Goal: Task Accomplishment & Management: Use online tool/utility

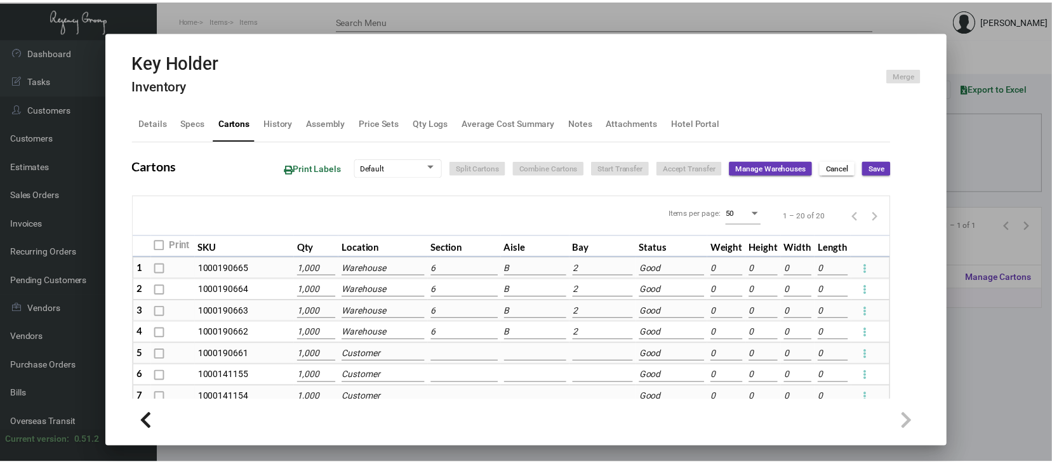
scroll to position [169, 0]
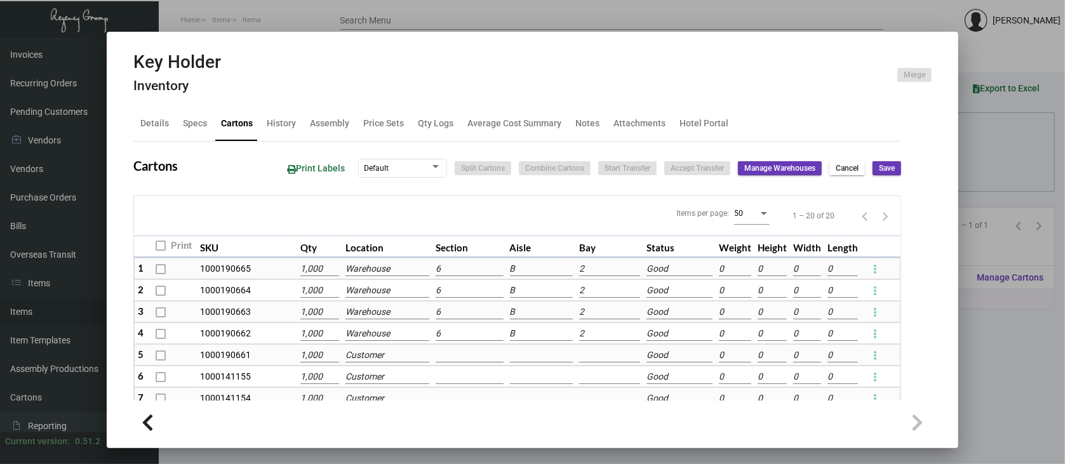
click at [1018, 363] on div at bounding box center [532, 232] width 1065 height 464
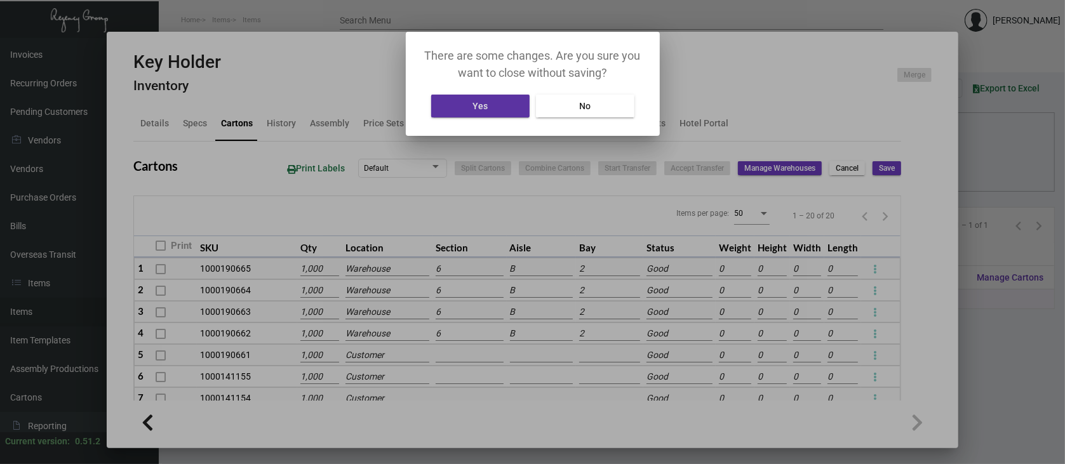
click at [487, 109] on span "Yes" at bounding box center [479, 106] width 15 height 10
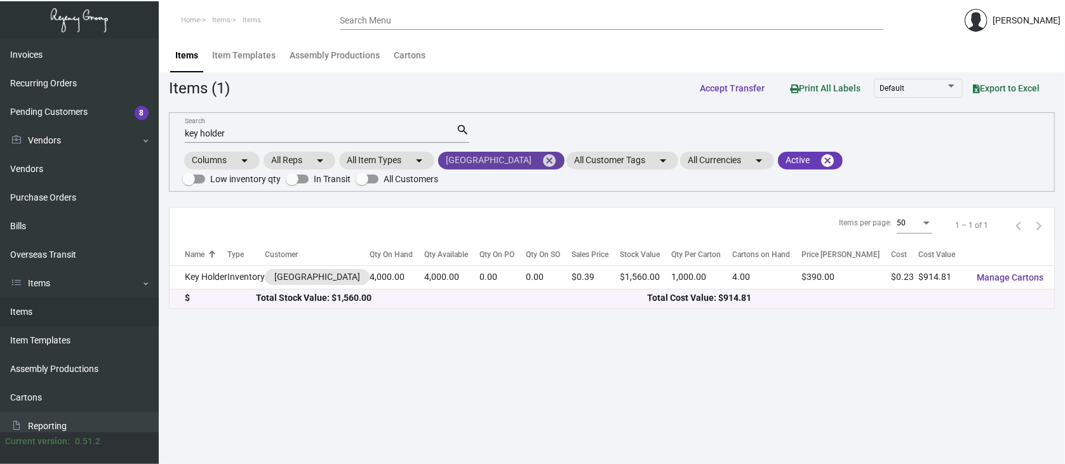
click at [542, 157] on mat-icon "cancel" at bounding box center [549, 160] width 15 height 15
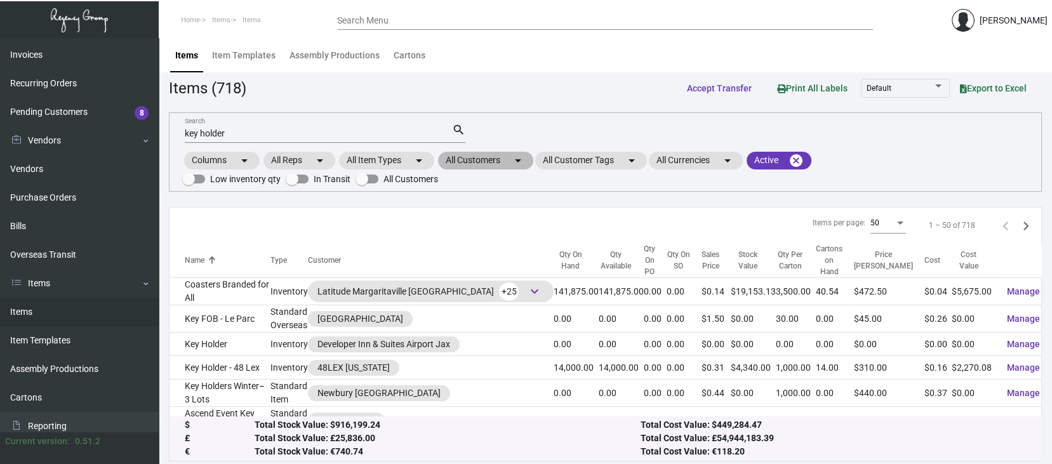
click at [498, 160] on mat-chip "All Customers arrow_drop_down" at bounding box center [485, 161] width 95 height 18
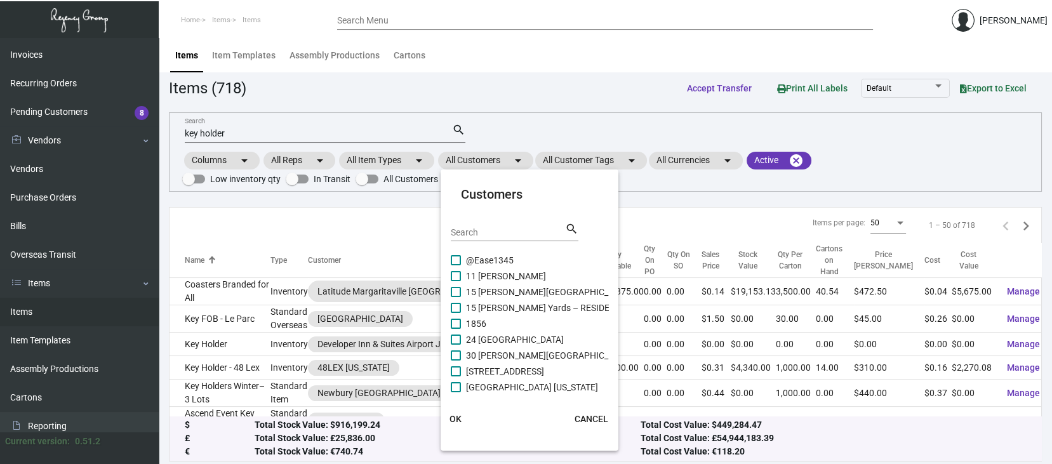
click at [463, 226] on div "Search" at bounding box center [508, 232] width 114 height 20
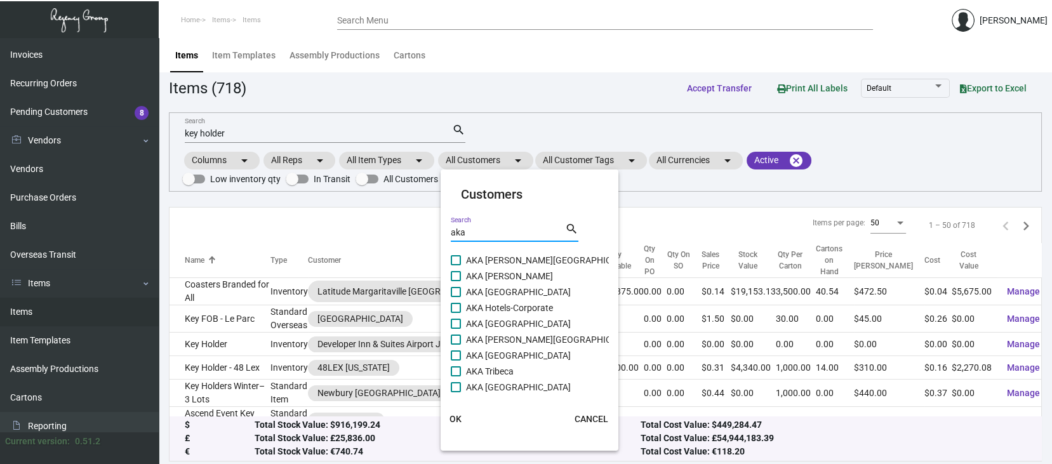
type input "aka"
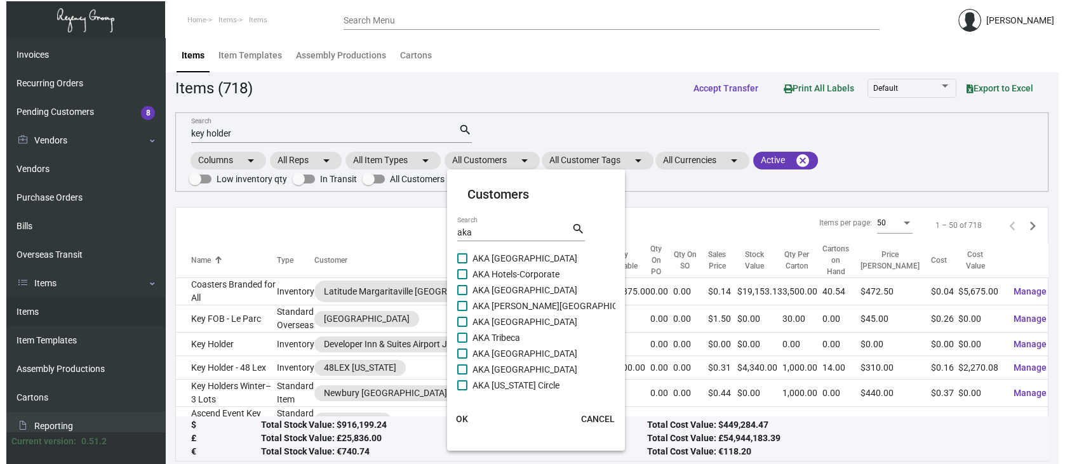
scroll to position [67, 0]
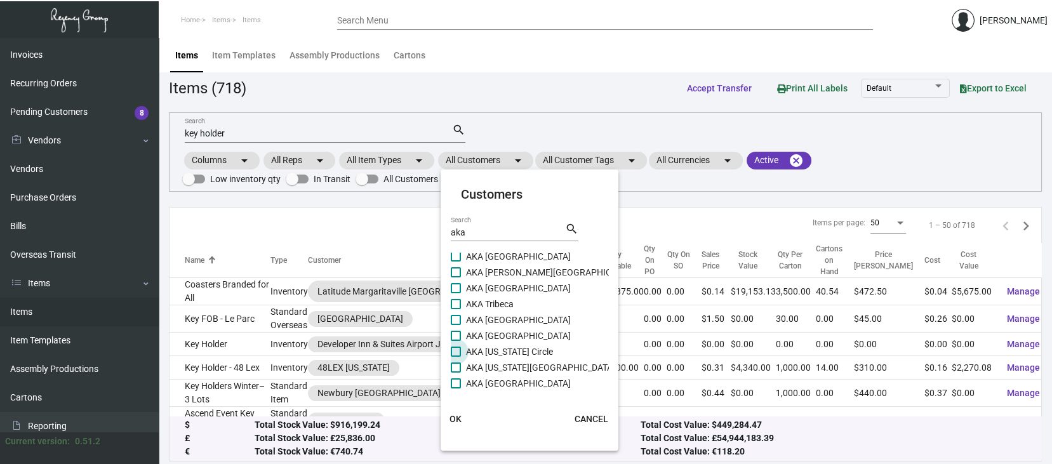
click at [455, 351] on span at bounding box center [456, 352] width 10 height 10
click at [455, 357] on input "AKA [US_STATE] Circle" at bounding box center [455, 357] width 1 height 1
checkbox input "true"
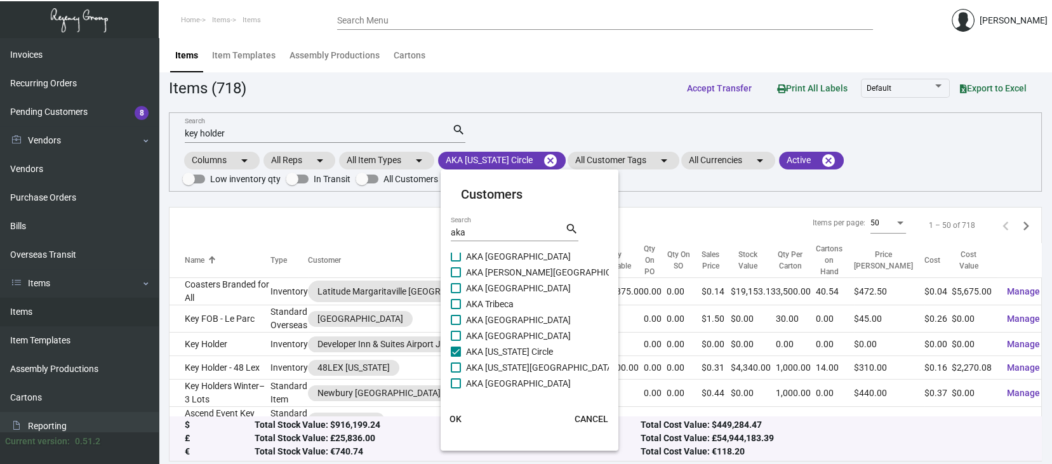
click at [455, 414] on span "OK" at bounding box center [456, 419] width 12 height 10
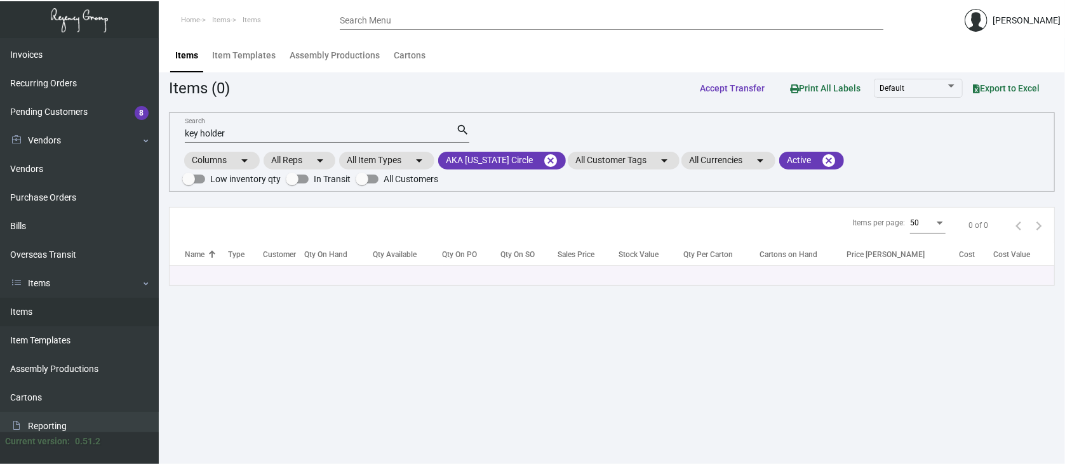
click at [239, 128] on div "key holder Search" at bounding box center [320, 133] width 271 height 20
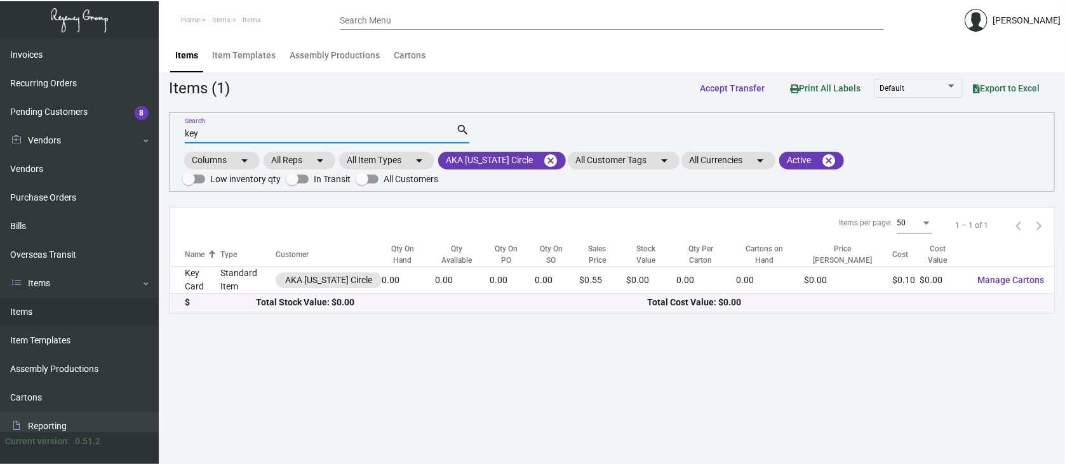
type input "key"
click at [783, 321] on main "Items Item Templates Assembly Productions Cartons Items (1) Accept Transfer Pri…" at bounding box center [612, 251] width 906 height 426
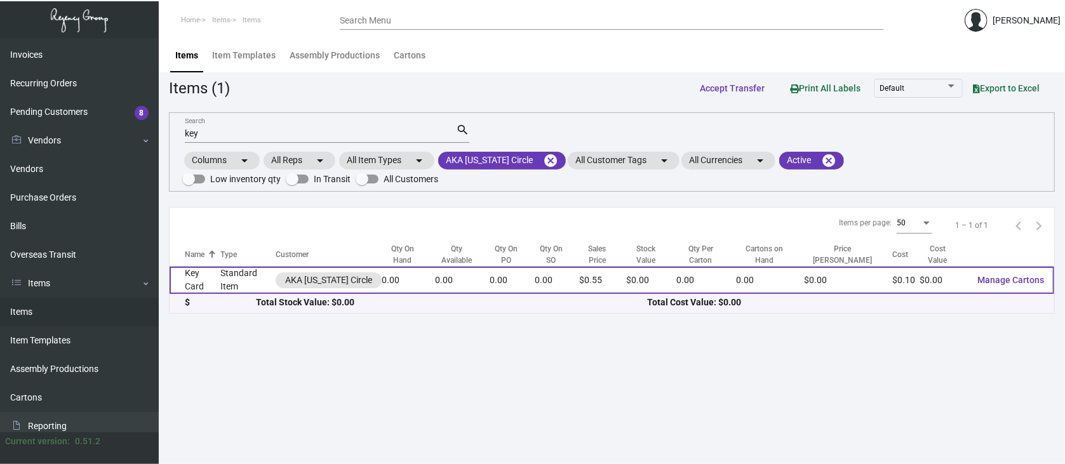
click at [1021, 277] on span "Manage Cartons" at bounding box center [1010, 280] width 67 height 10
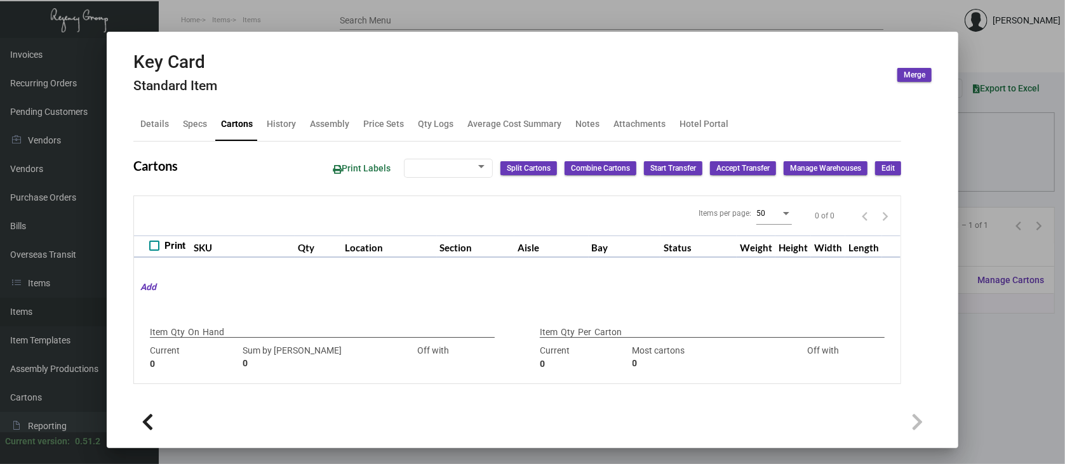
checkbox input "true"
type input "0"
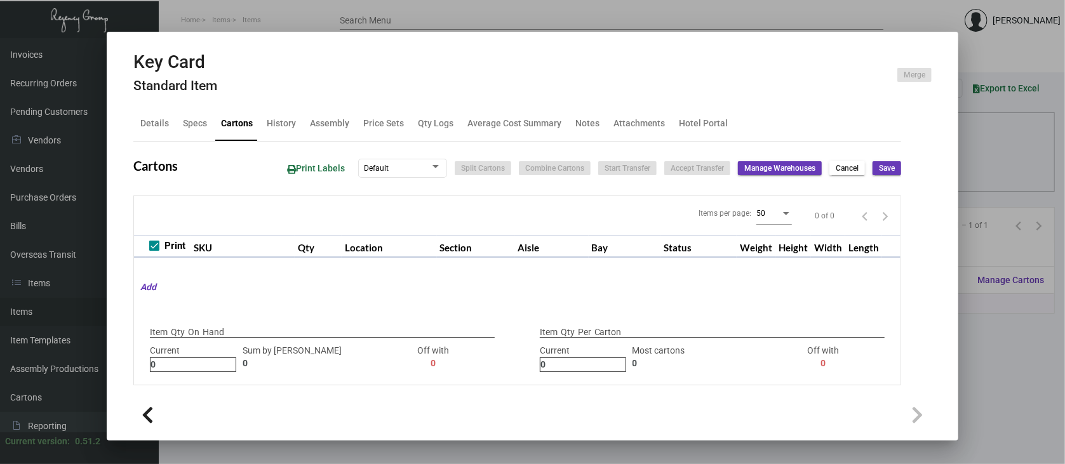
click at [1003, 358] on div at bounding box center [532, 232] width 1065 height 464
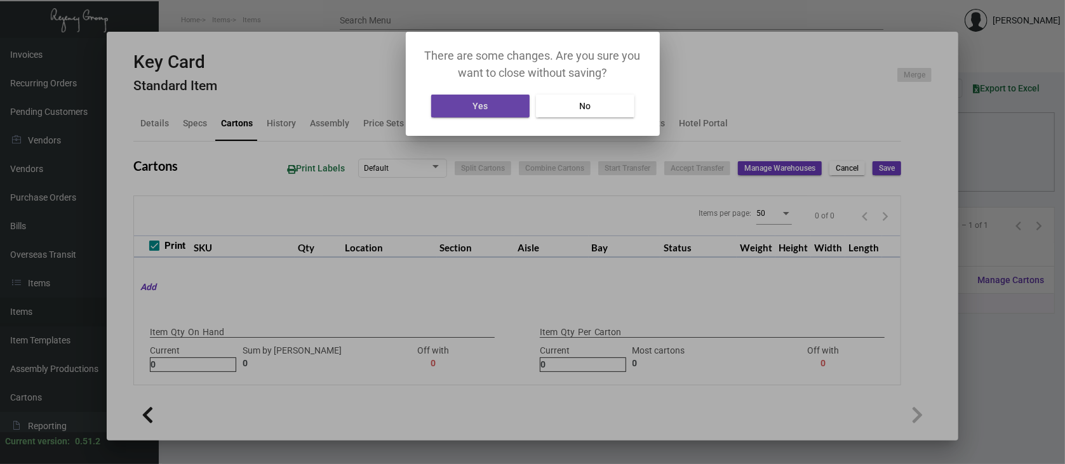
click at [488, 104] on button "Yes" at bounding box center [480, 106] width 98 height 23
